Goal: Check status: Check status

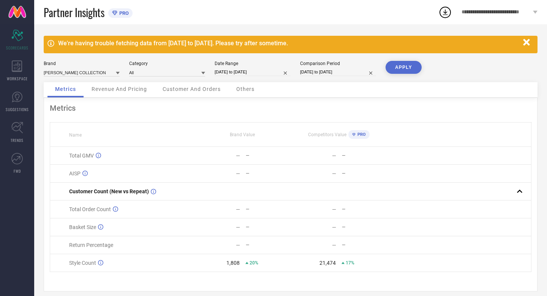
click at [272, 71] on input "[DATE] to [DATE]" at bounding box center [253, 72] width 76 height 8
select select "8"
select select "2025"
select select "9"
select select "2025"
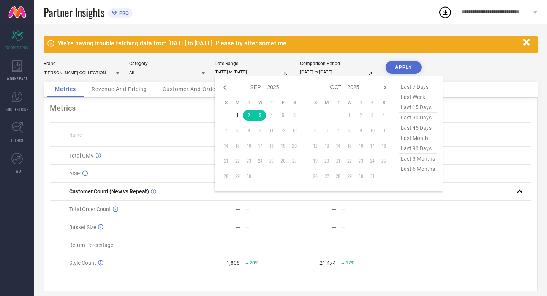
click at [361, 18] on div "Partner Insights PRO" at bounding box center [241, 12] width 395 height 24
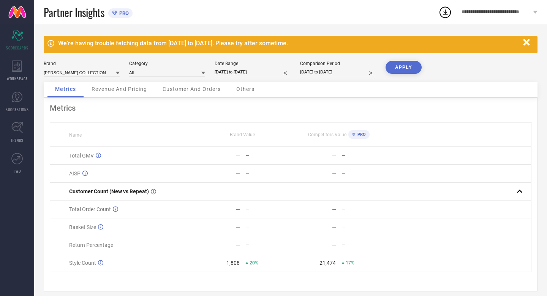
click at [400, 69] on button "APPLY" at bounding box center [404, 67] width 36 height 13
click at [528, 42] on icon "button" at bounding box center [526, 42] width 6 height 6
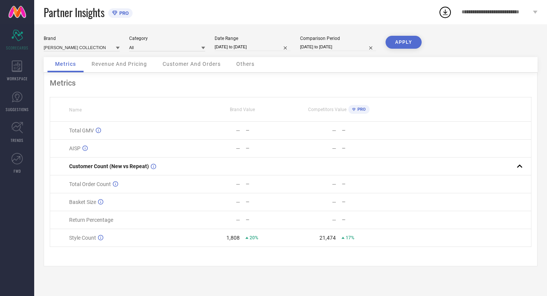
click at [380, 67] on div "Metrics Revenue And Pricing Customer And Orders Others" at bounding box center [291, 65] width 494 height 16
click at [169, 49] on input at bounding box center [167, 47] width 76 height 8
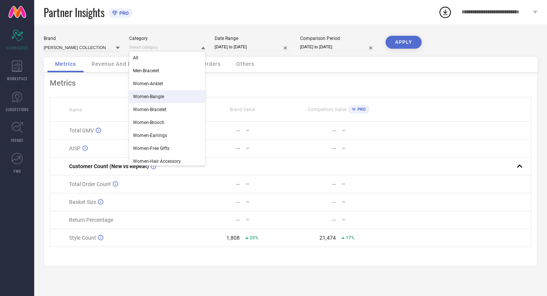
click at [164, 93] on div "Women-Bangle" at bounding box center [167, 96] width 76 height 13
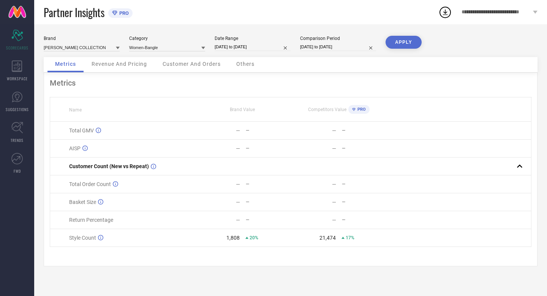
click at [398, 43] on button "APPLY" at bounding box center [404, 42] width 36 height 13
